Goal: Check status: Check status

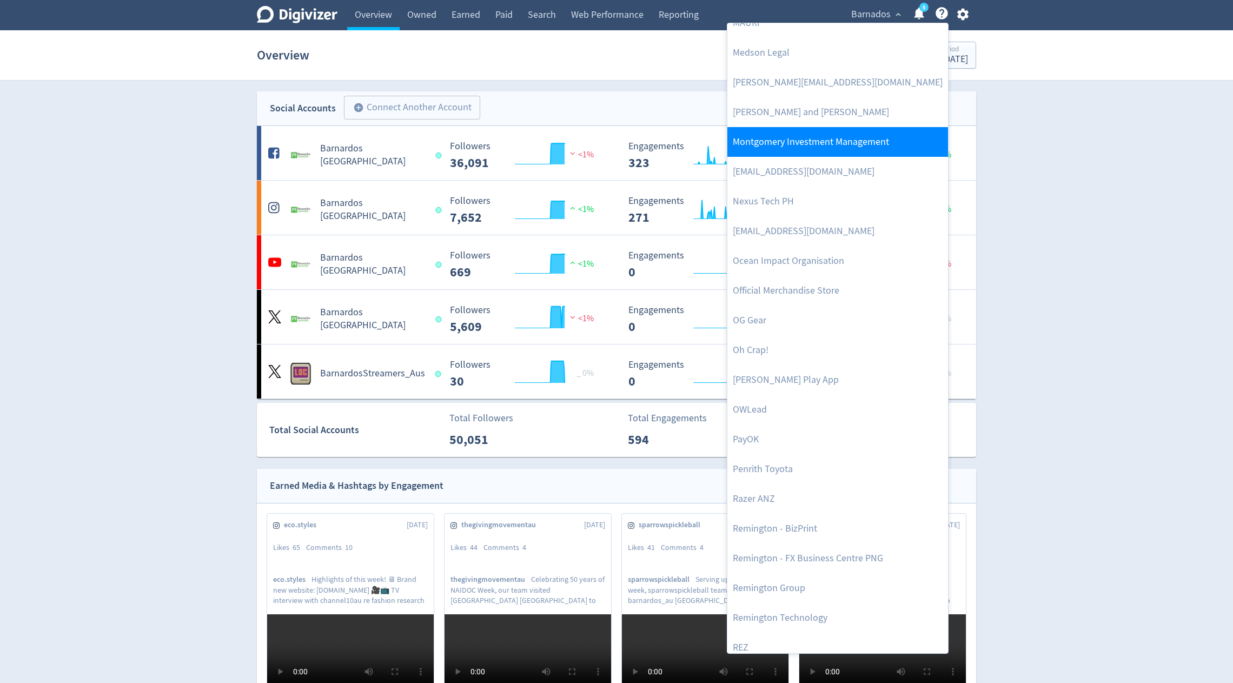
scroll to position [1956, 0]
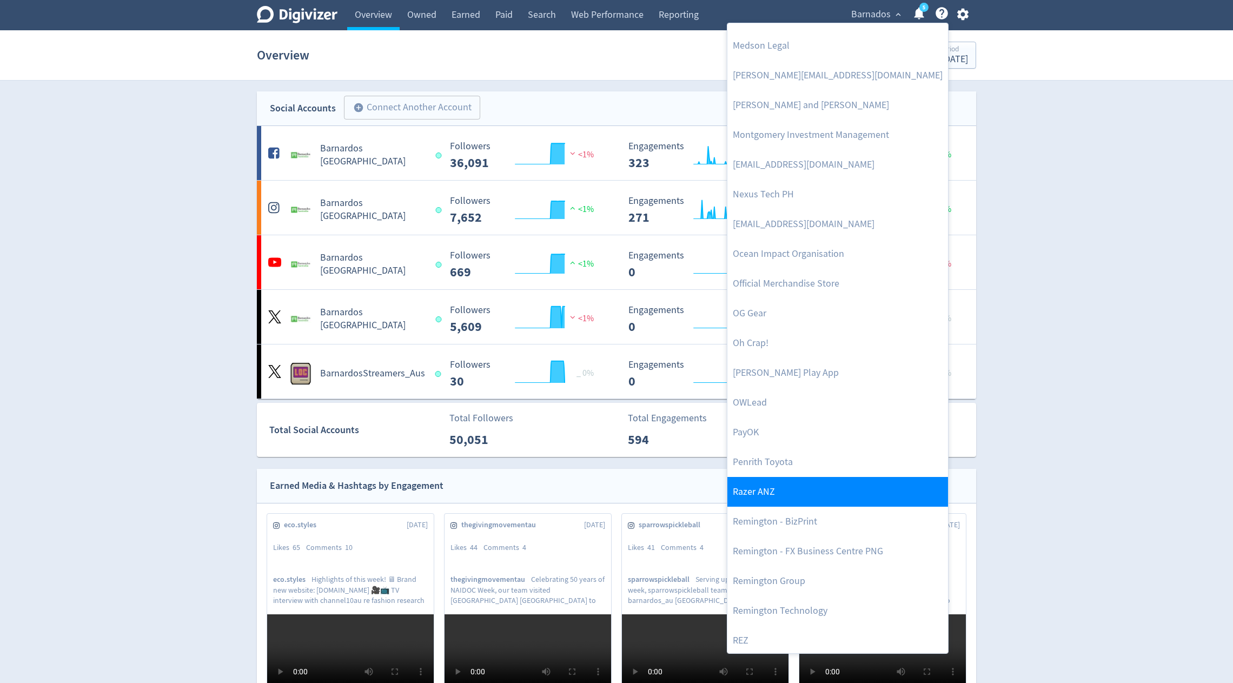
click at [788, 483] on link "Razer ANZ" at bounding box center [837, 492] width 221 height 30
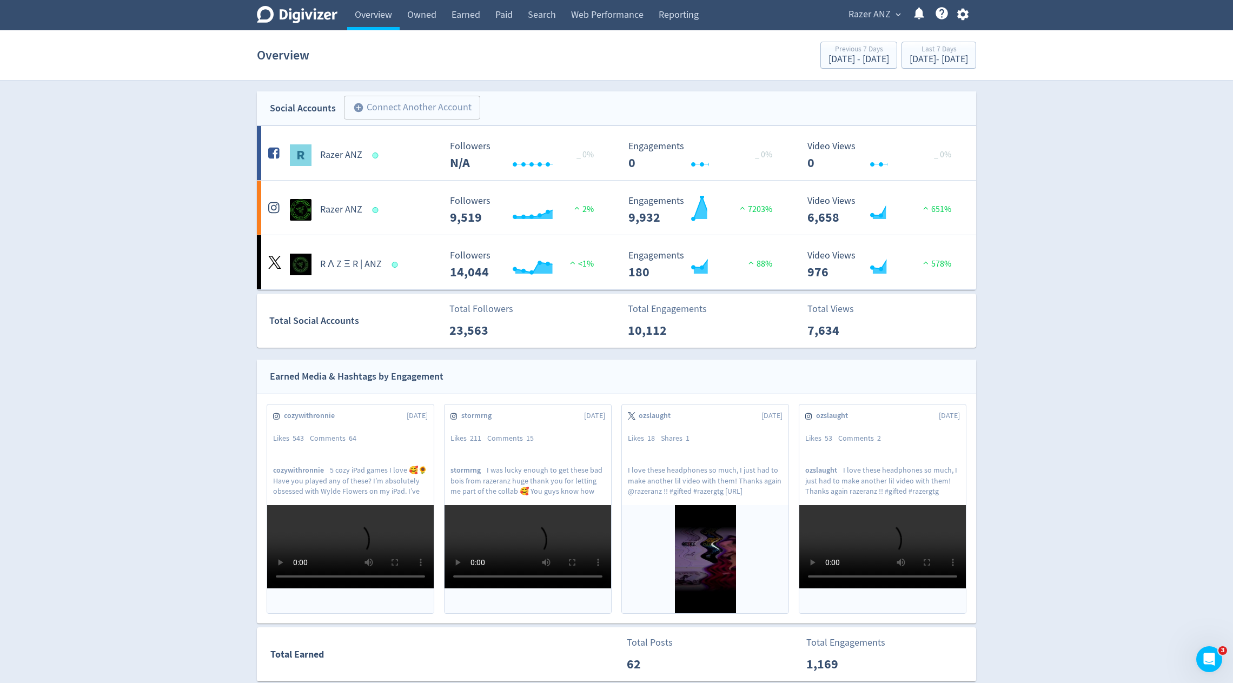
scroll to position [0, 0]
click at [913, 72] on div "Overview Previous 7 Days [DATE] - [DATE] Last 7 Days [DATE] - [DATE]" at bounding box center [616, 55] width 719 height 35
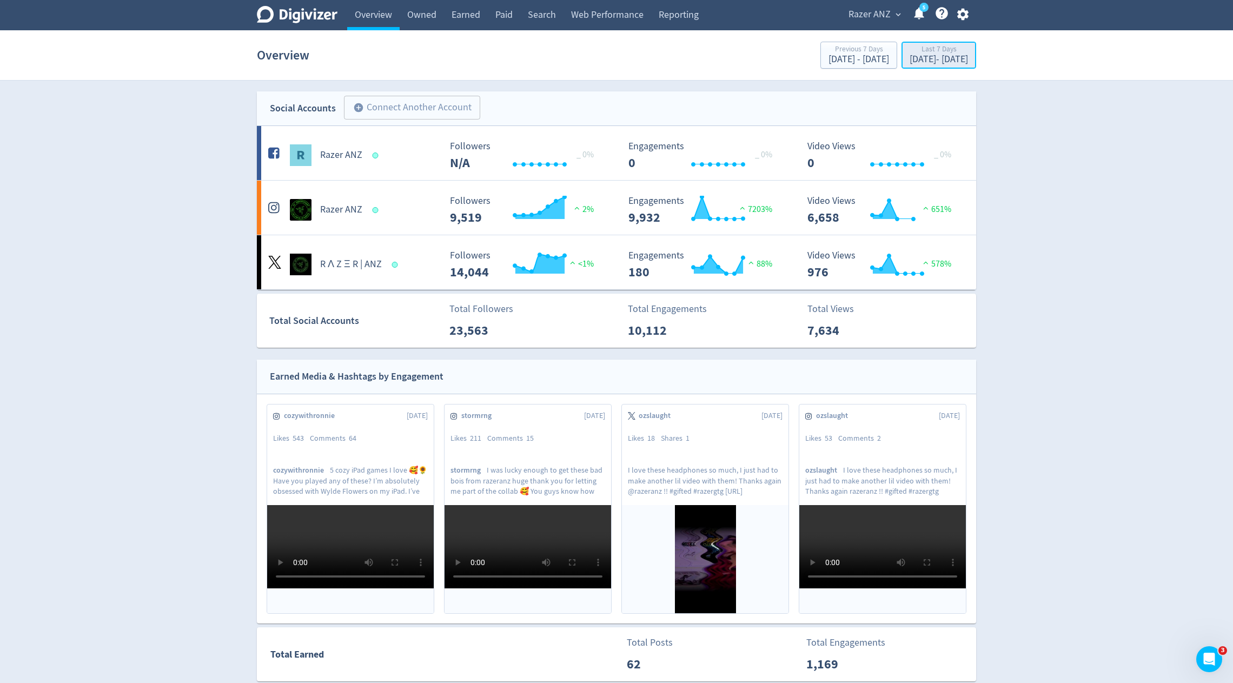
click at [910, 58] on div "[DATE] - [DATE]" at bounding box center [939, 60] width 58 height 10
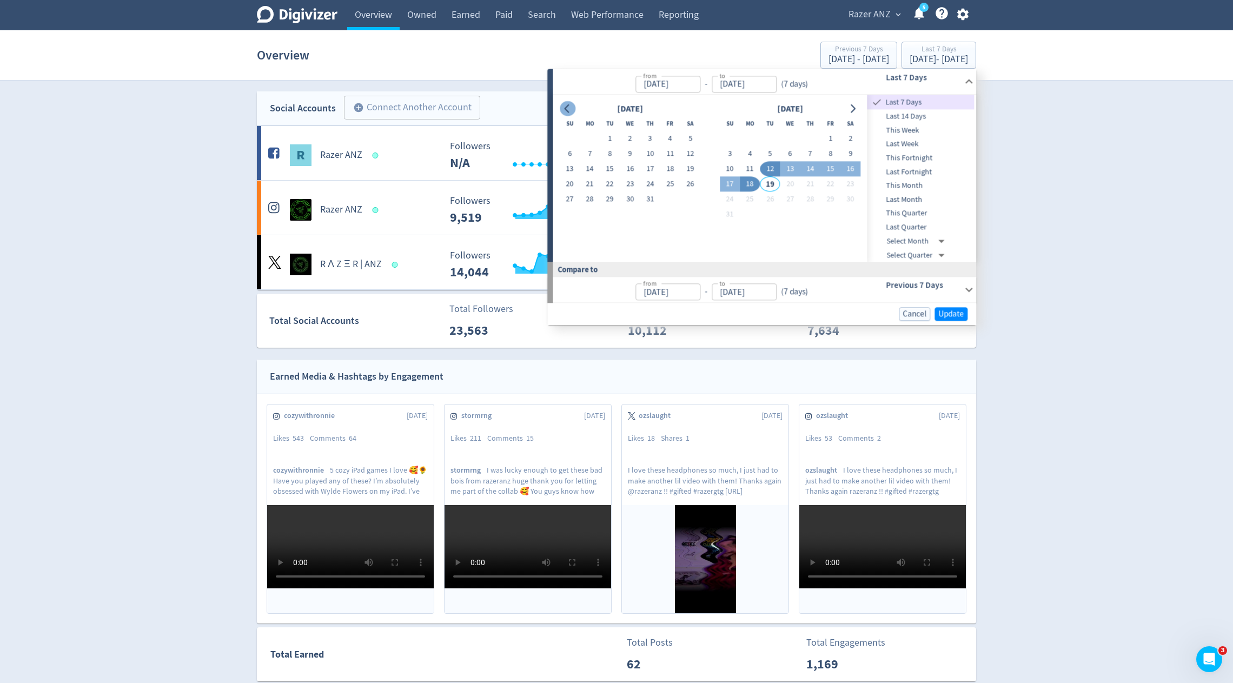
click at [570, 108] on icon "Go to previous month" at bounding box center [567, 108] width 9 height 9
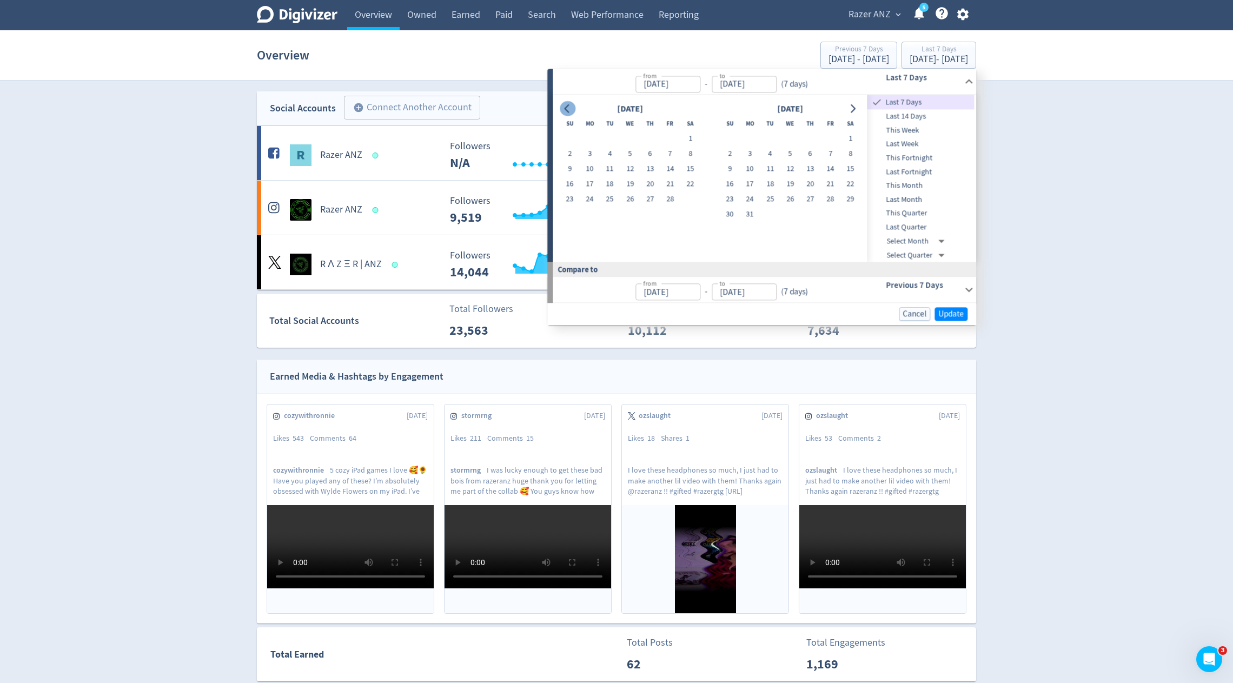
click at [570, 108] on icon "Go to previous month" at bounding box center [567, 108] width 9 height 9
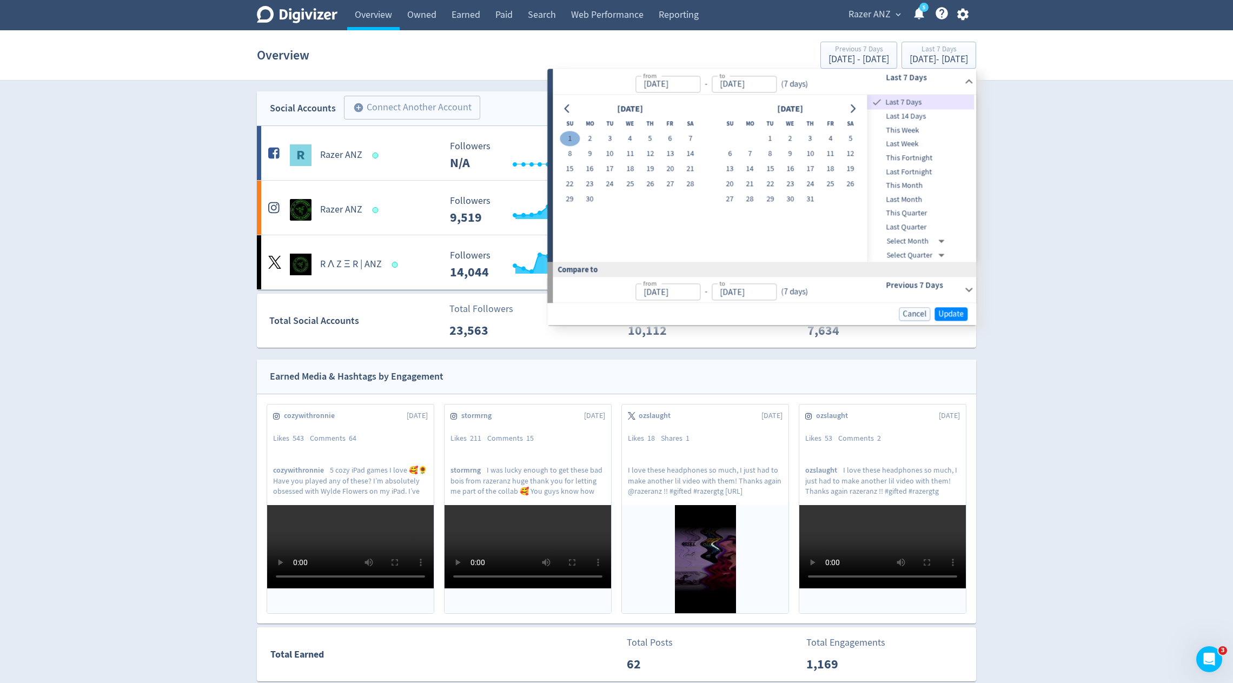
click at [564, 132] on button "1" at bounding box center [570, 138] width 20 height 15
type input "[DATE]"
click at [853, 107] on icon "Go to next month" at bounding box center [852, 108] width 9 height 9
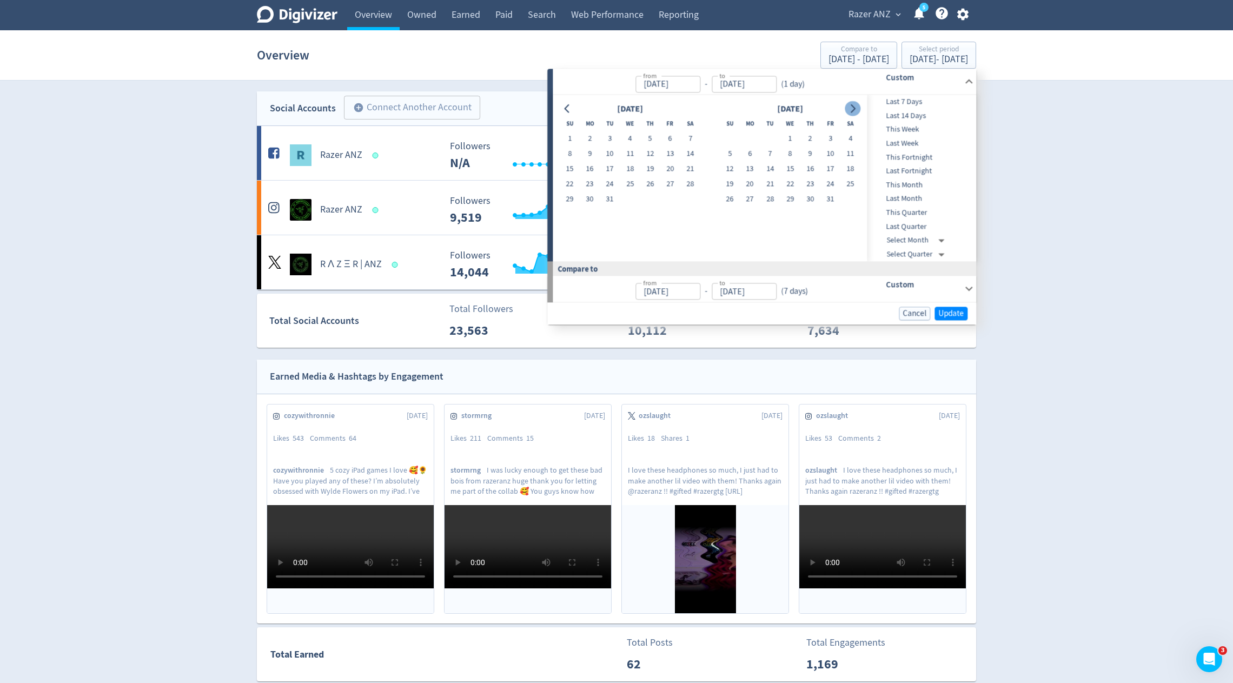
click at [853, 107] on icon "Go to next month" at bounding box center [852, 108] width 9 height 9
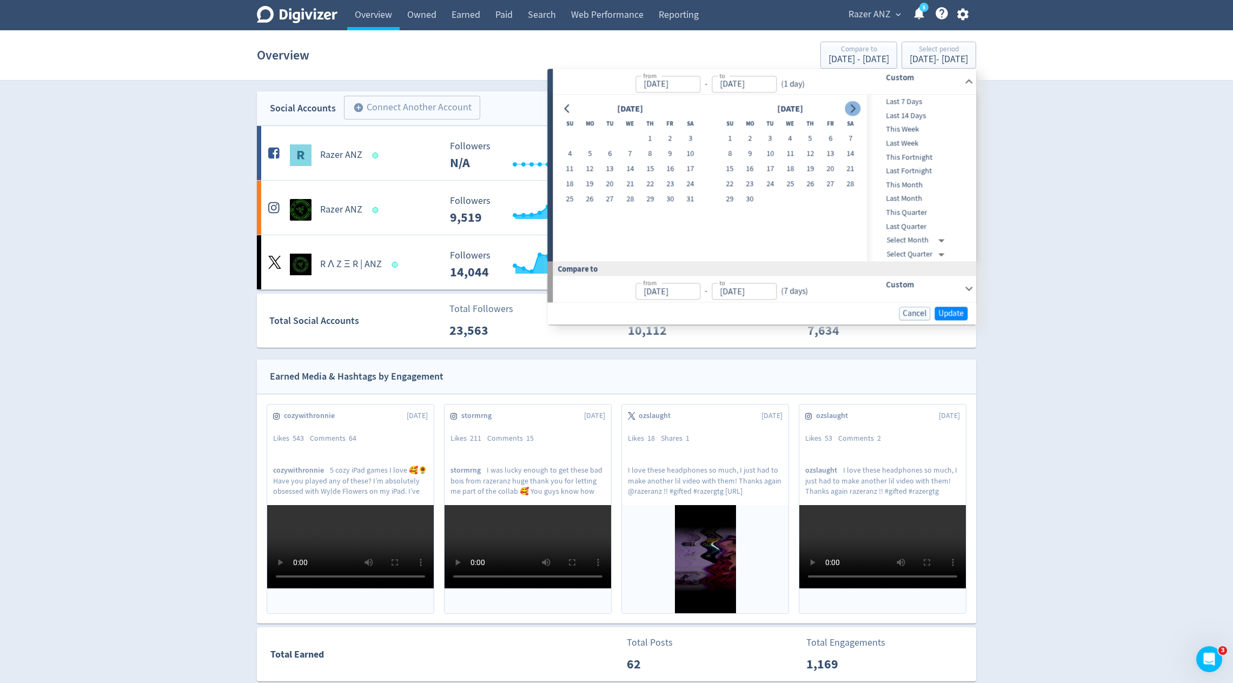
click at [853, 107] on icon "Go to next month" at bounding box center [852, 108] width 9 height 9
click at [857, 109] on icon "Go to next month" at bounding box center [852, 108] width 9 height 9
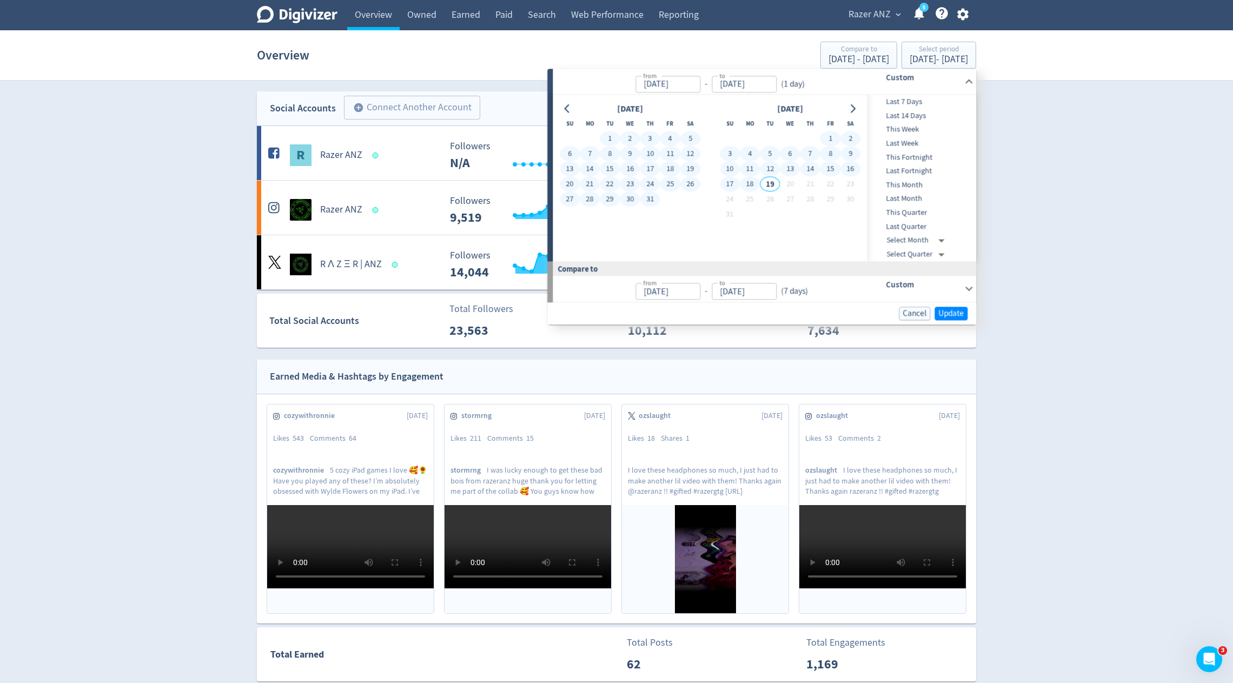
click at [751, 179] on button "18" at bounding box center [750, 184] width 20 height 15
type input "[DATE]"
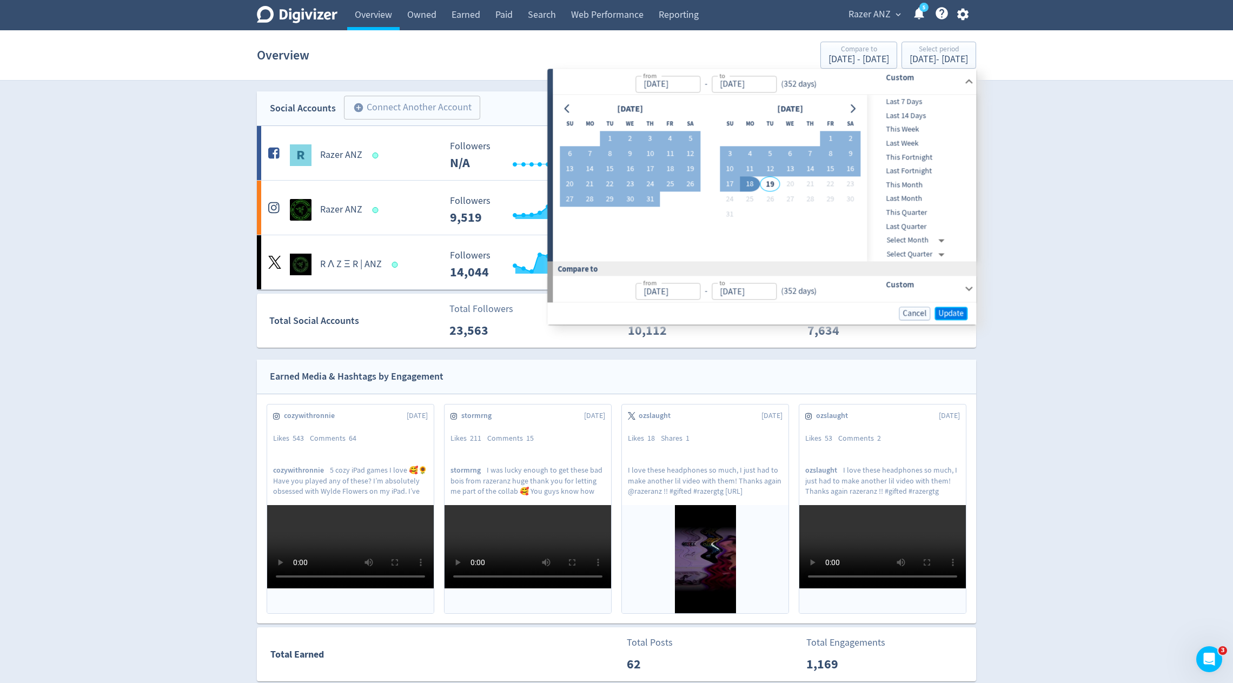
click at [950, 315] on span "Update" at bounding box center [950, 313] width 25 height 8
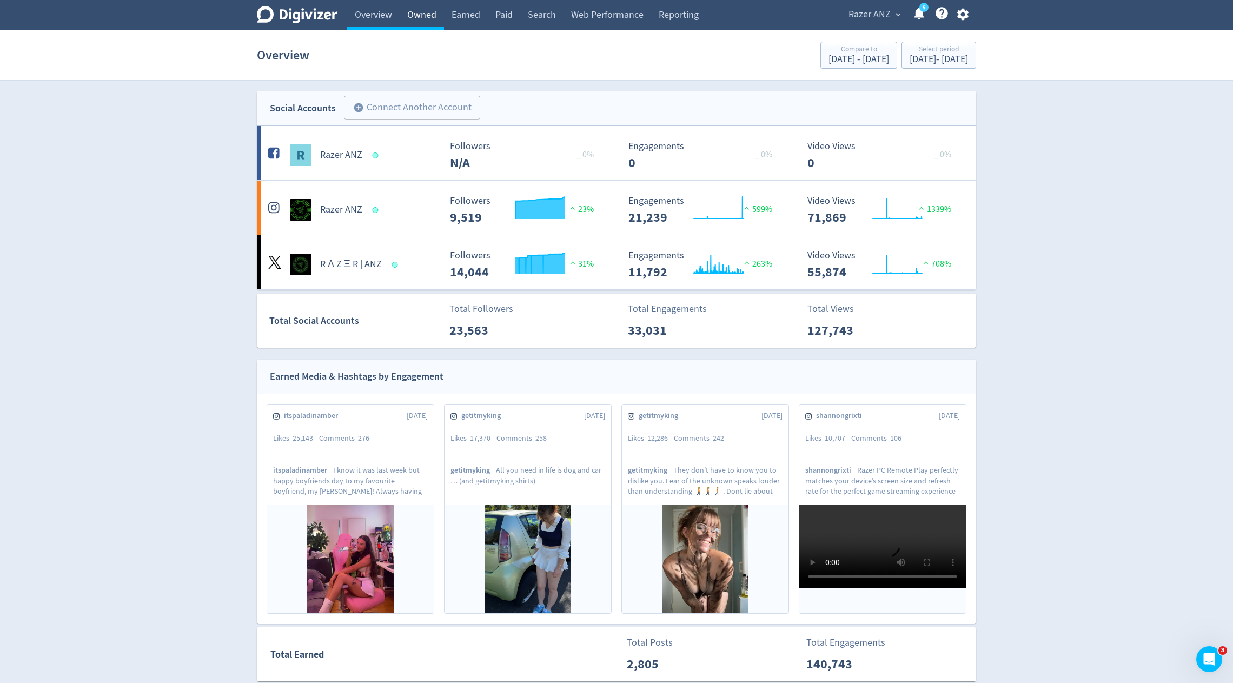
click at [426, 13] on link "Owned" at bounding box center [422, 15] width 44 height 30
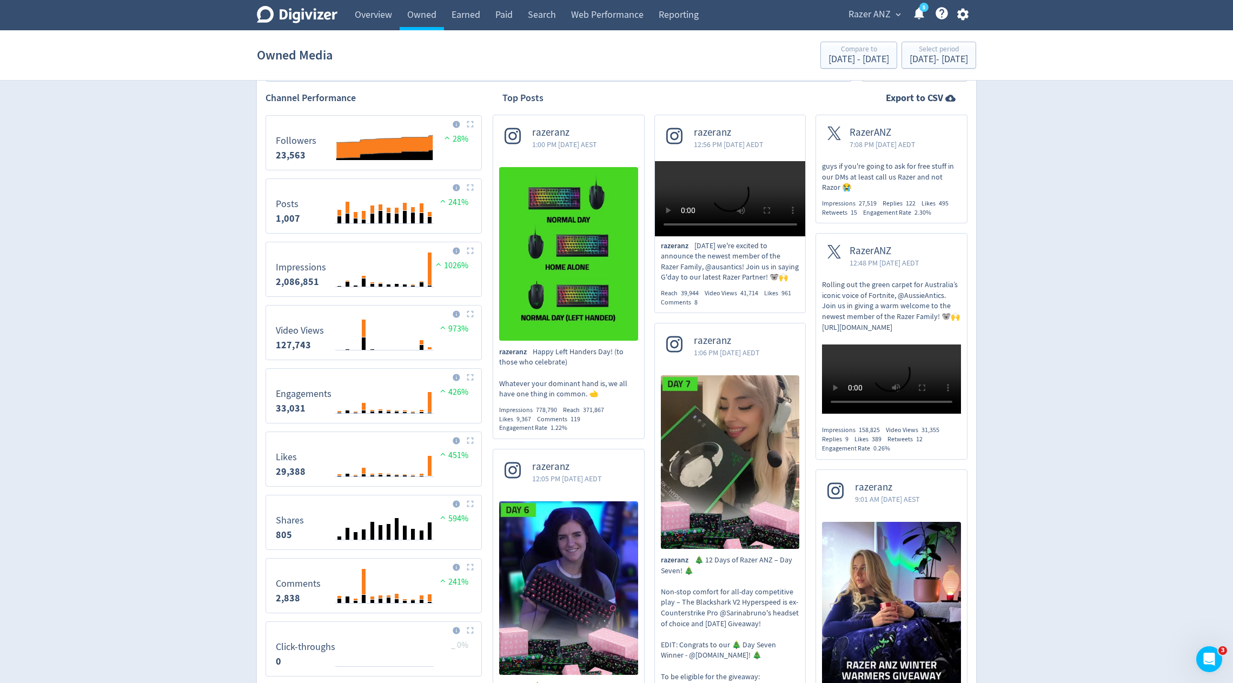
scroll to position [152, 0]
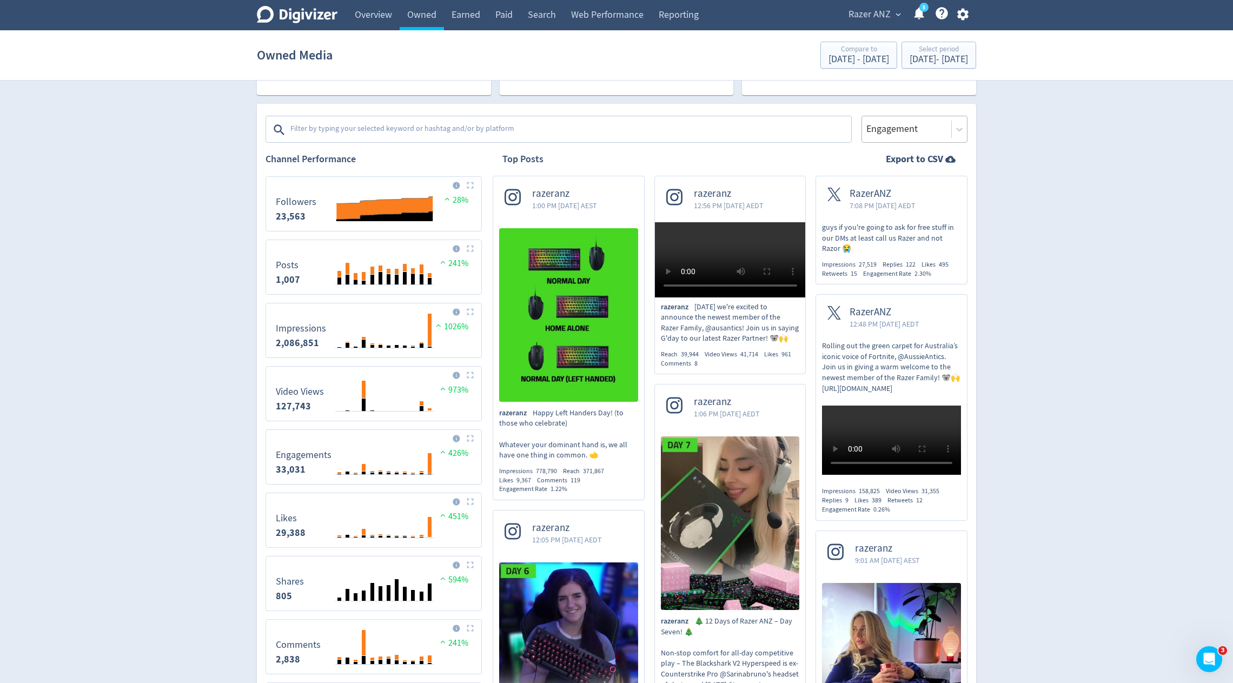
click at [898, 123] on div at bounding box center [906, 129] width 83 height 16
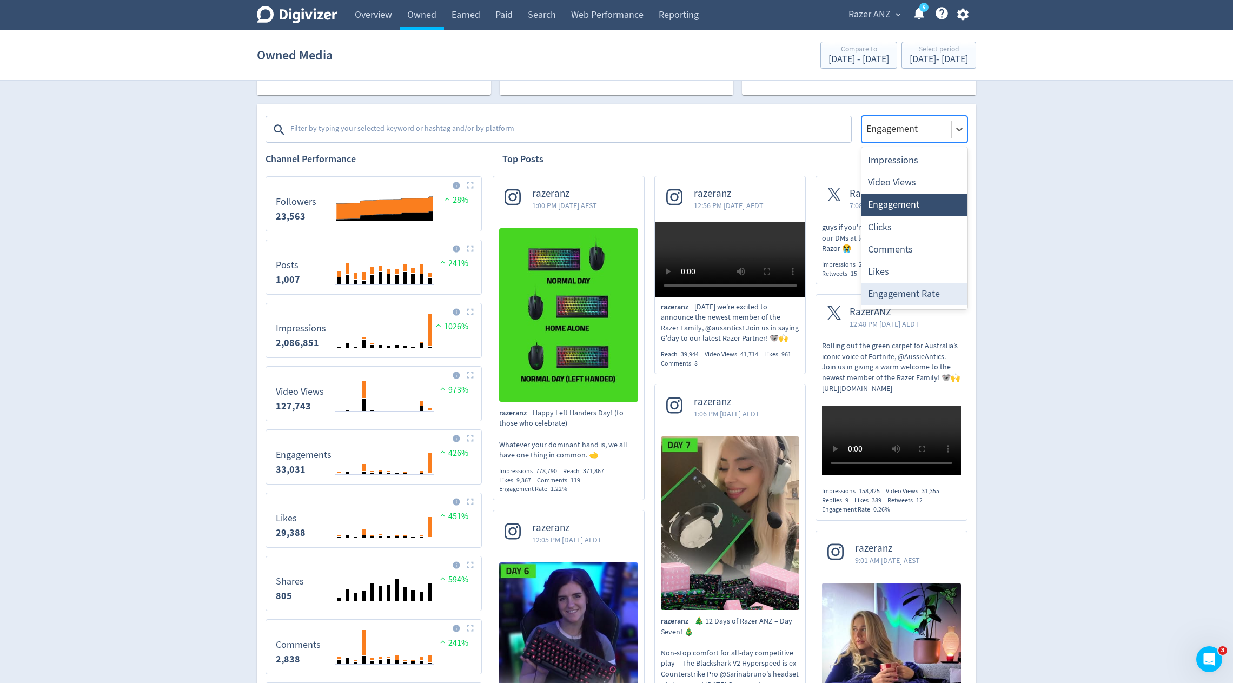
click at [910, 291] on div "Engagement Rate" at bounding box center [914, 294] width 106 height 22
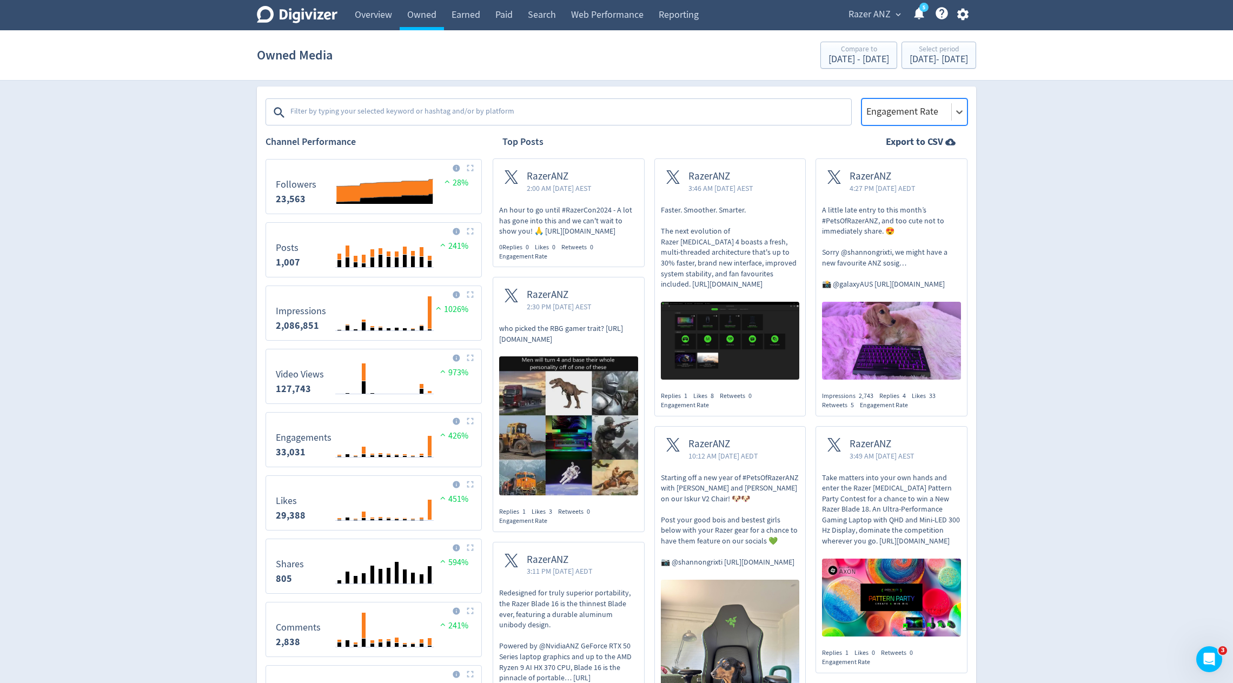
scroll to position [0, 0]
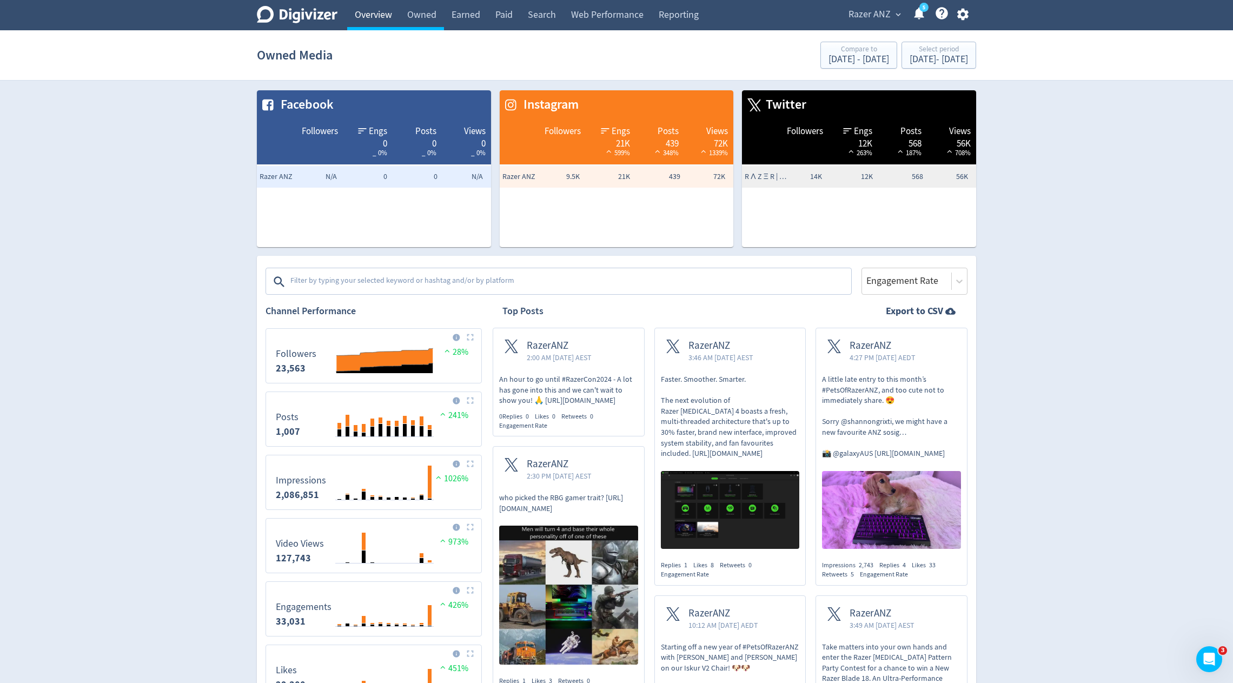
click at [368, 21] on link "Overview" at bounding box center [373, 15] width 52 height 30
